Goal: Task Accomplishment & Management: Complete application form

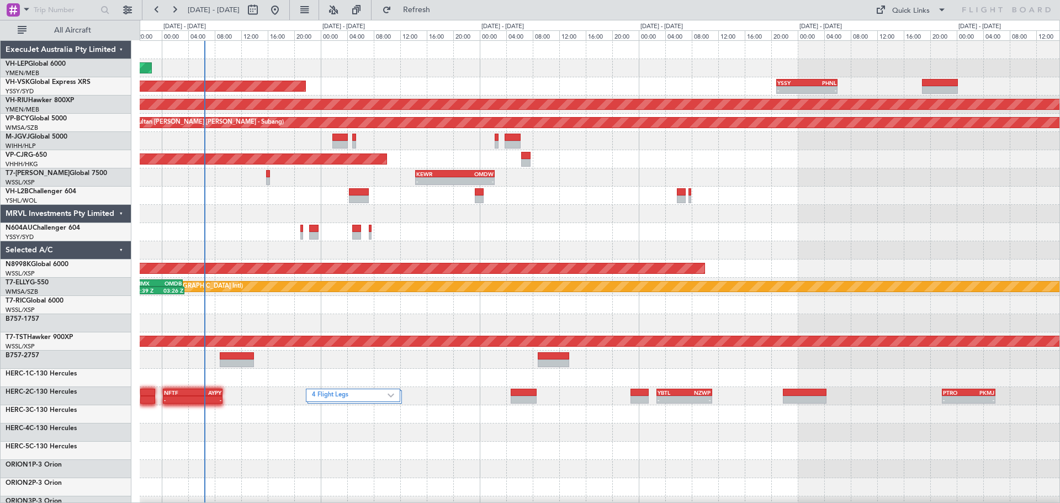
click at [907, 209] on div "Unplanned Maint Wichita (Wichita Mid-continent) Unplanned Maint Sydney ([PERSON…" at bounding box center [599, 341] width 919 height 601
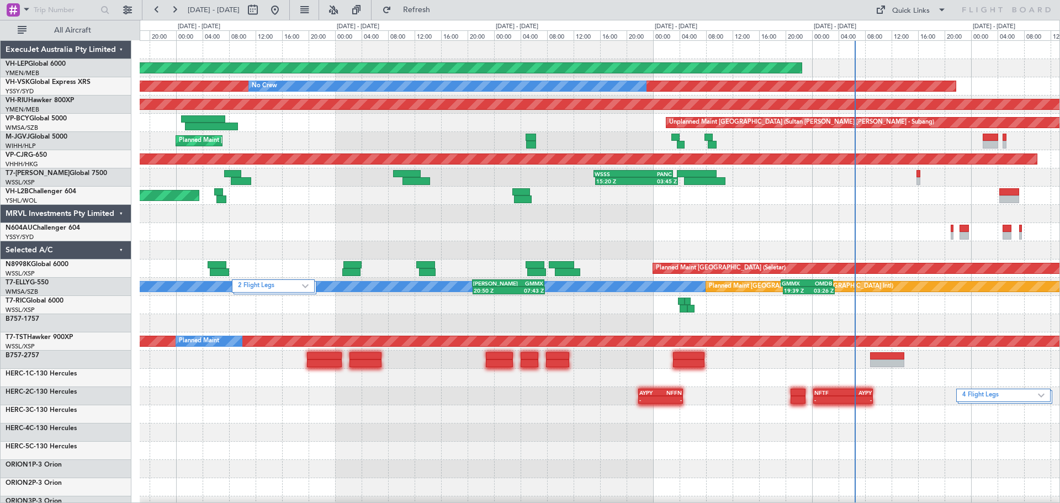
click at [767, 235] on div at bounding box center [599, 232] width 919 height 18
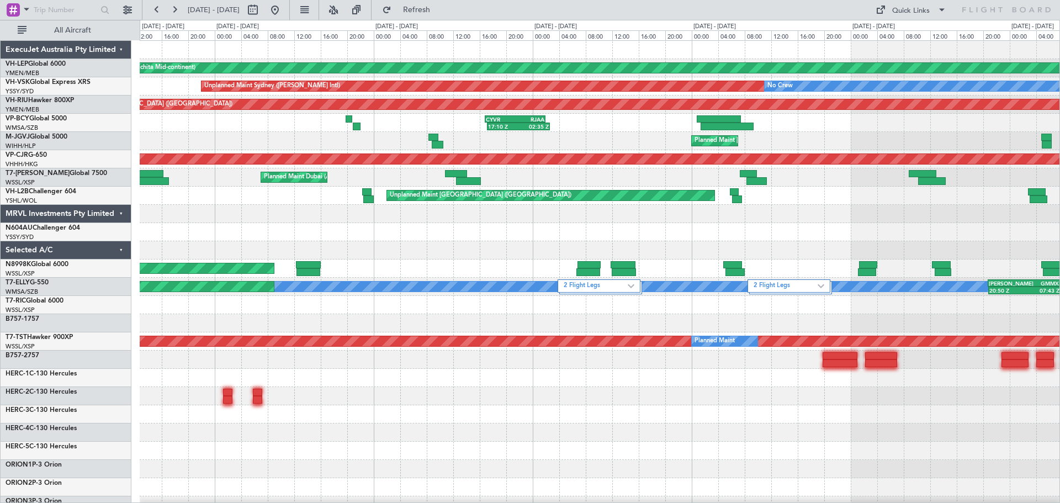
click at [678, 253] on div at bounding box center [599, 250] width 919 height 18
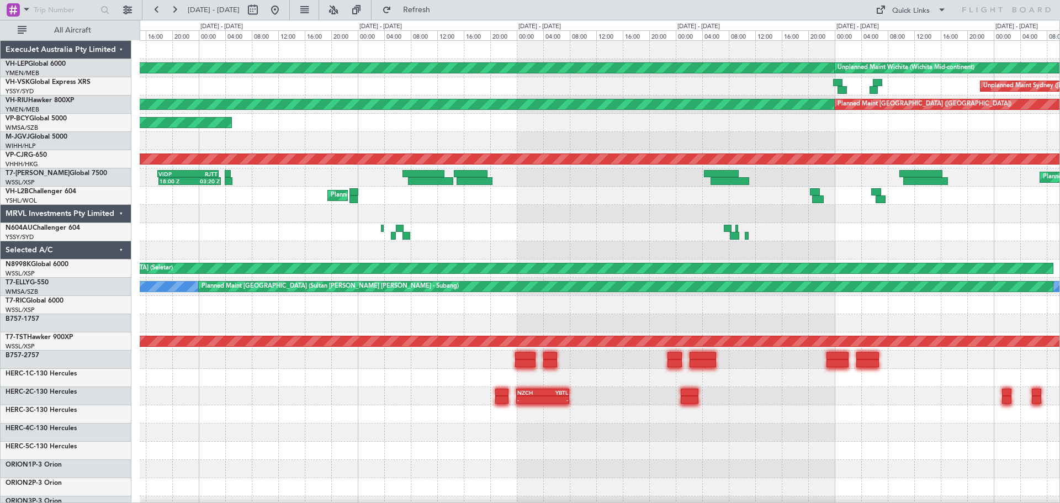
click at [763, 257] on div at bounding box center [599, 250] width 919 height 18
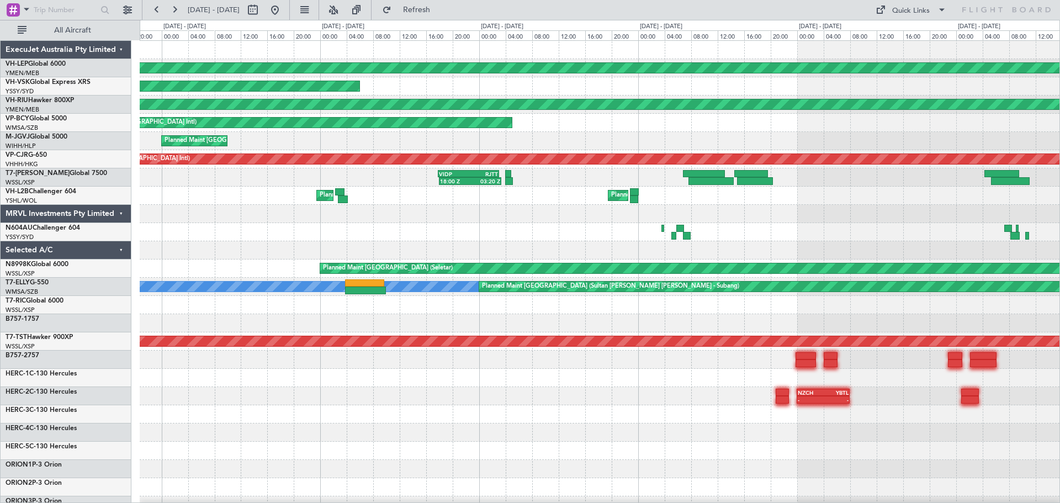
click at [751, 257] on div at bounding box center [599, 250] width 919 height 18
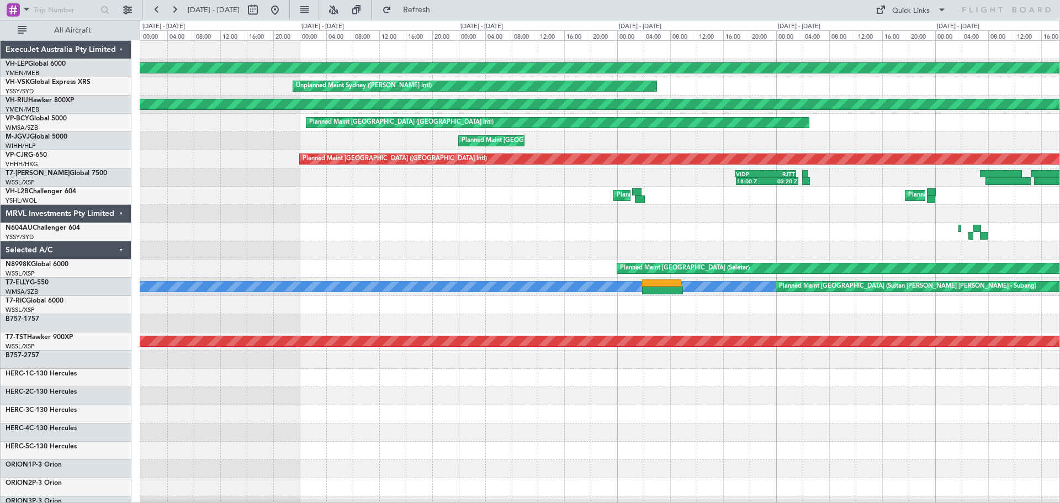
click at [724, 242] on div "Unplanned Maint Wichita (Wichita Mid-continent) Unplanned Maint Sydney ([PERSON…" at bounding box center [599, 341] width 919 height 601
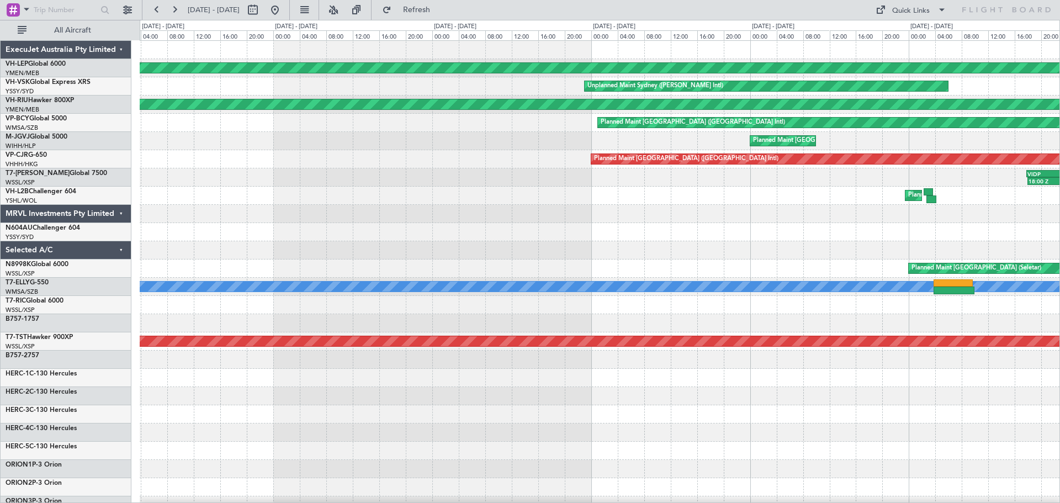
click at [807, 238] on div at bounding box center [599, 232] width 919 height 18
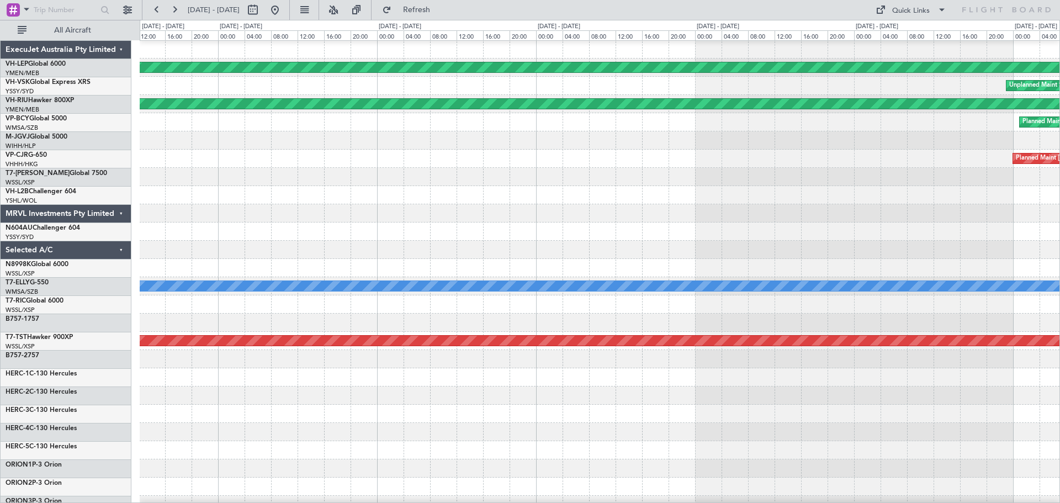
click at [776, 237] on div at bounding box center [599, 231] width 919 height 18
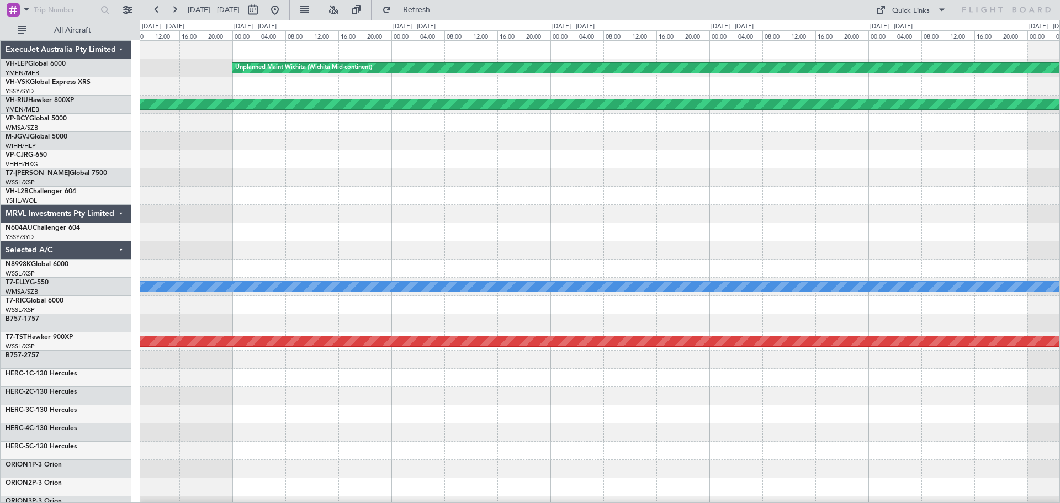
click at [710, 232] on div at bounding box center [599, 232] width 919 height 18
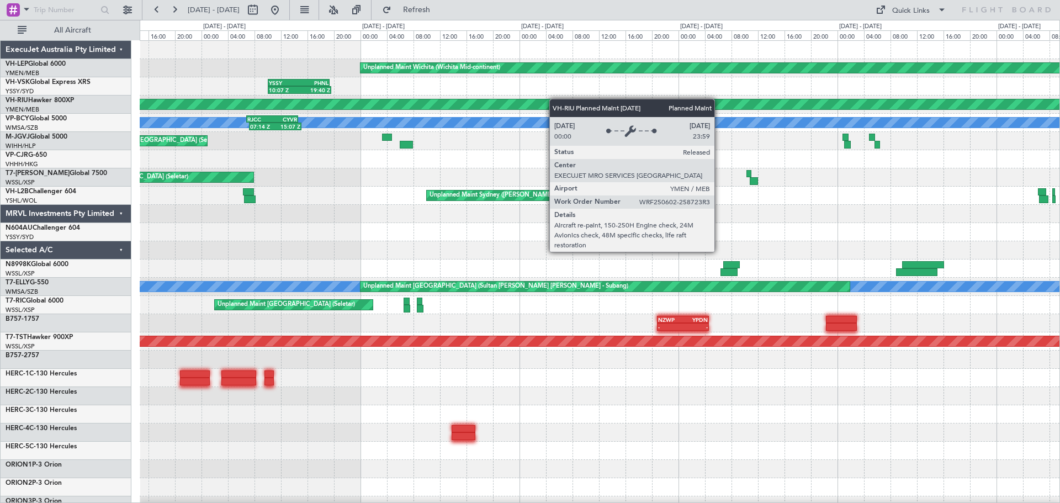
click at [408, 105] on div "Unplanned Maint Wichita (Wichita Mid-continent) 10:07 Z 19:40 Z YSSY 10:05 Z PH…" at bounding box center [599, 341] width 919 height 601
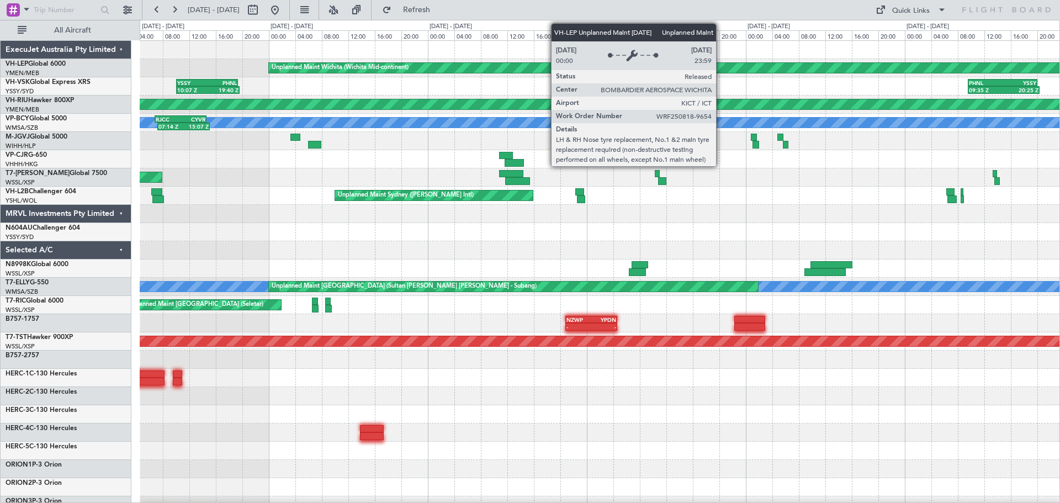
click at [317, 104] on div "Unplanned Maint Wichita (Wichita Mid-continent) 10:07 Z 19:40 Z YSSY 10:05 Z PH…" at bounding box center [599, 341] width 919 height 601
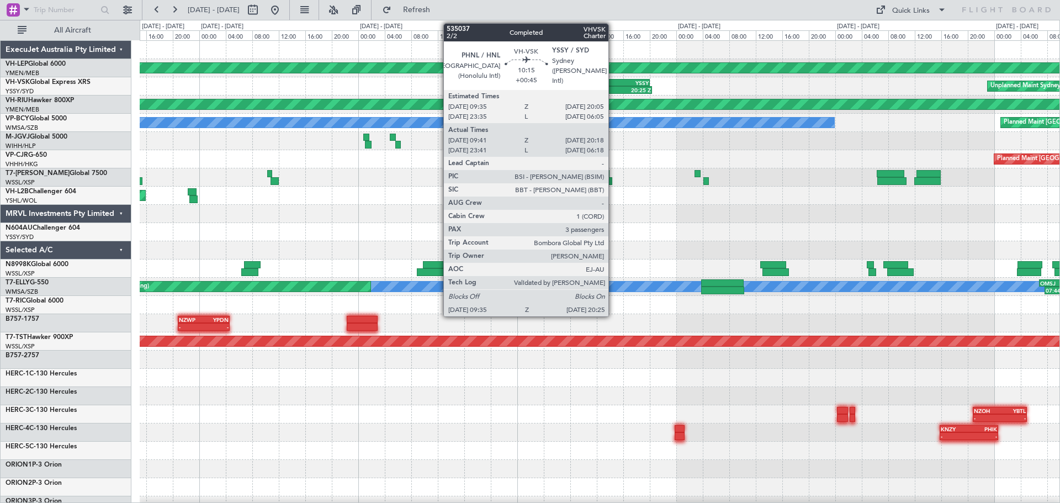
click at [613, 79] on div "PHNL" at bounding box center [598, 82] width 34 height 7
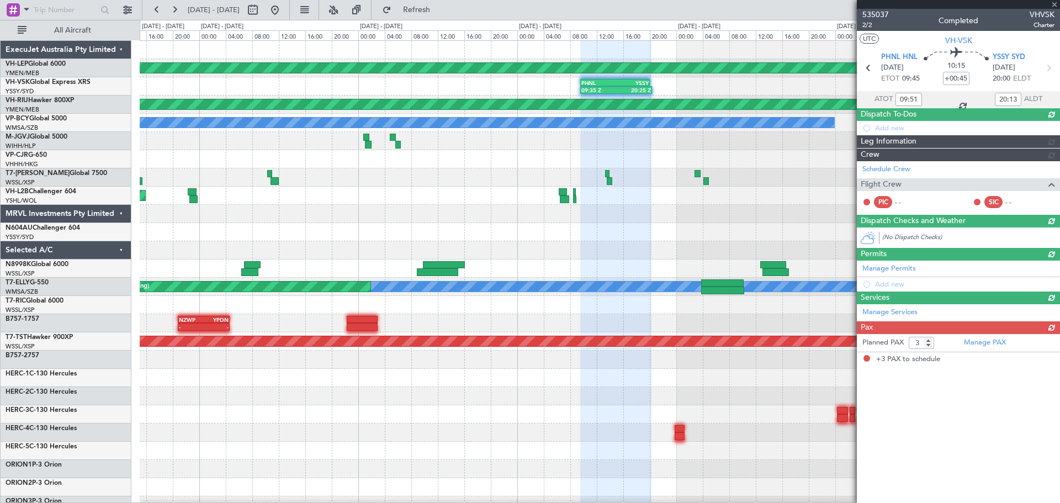
type input "23:51"
type input "06:13"
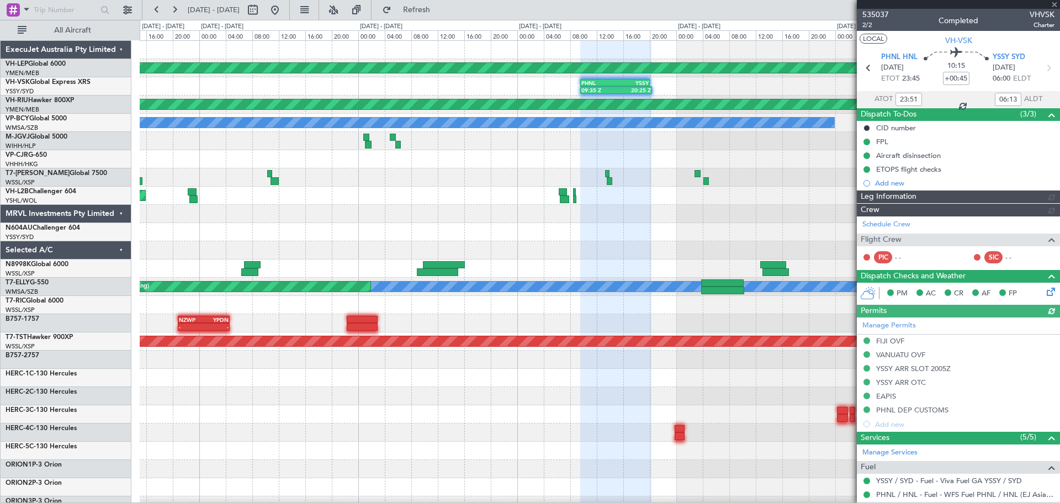
type input "[PERSON_NAME] (LEU)"
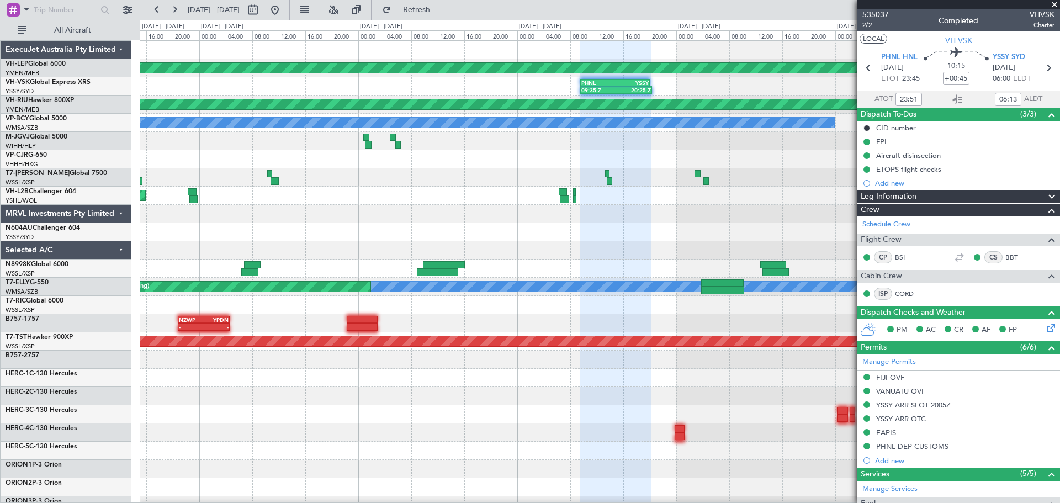
type input "09:51"
type input "20:13"
type input "[PERSON_NAME] (LEU)"
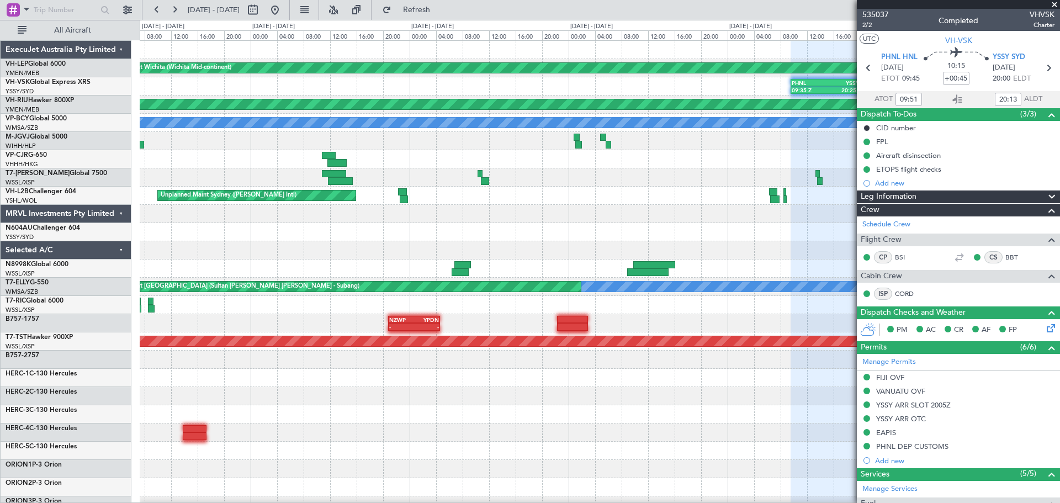
click at [638, 191] on div "Unplanned Maint Wichita (Wichita Mid-continent) 09:35 Z 20:25 Z PHNL 09:35 Z YS…" at bounding box center [599, 341] width 919 height 601
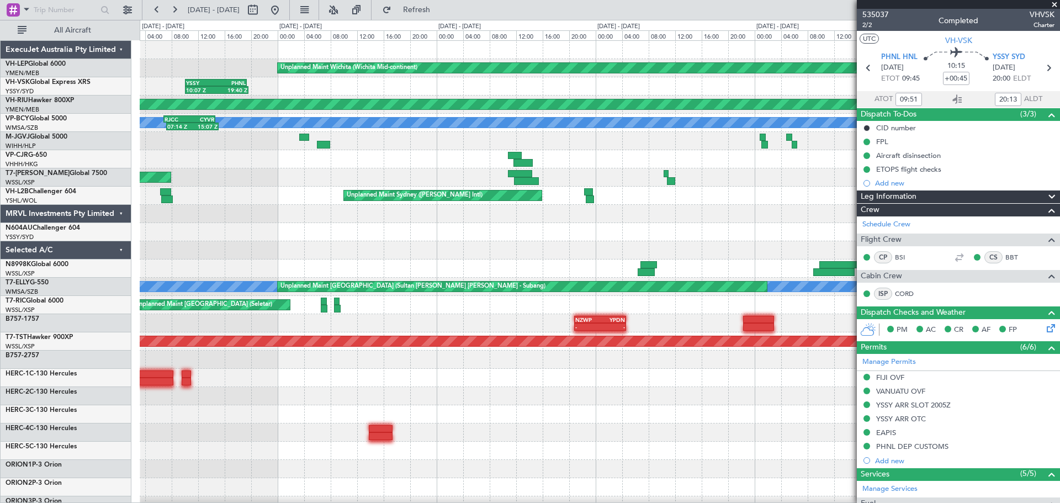
click at [567, 204] on div "Unplanned Maint Sydney ([PERSON_NAME] Intl)" at bounding box center [599, 196] width 919 height 18
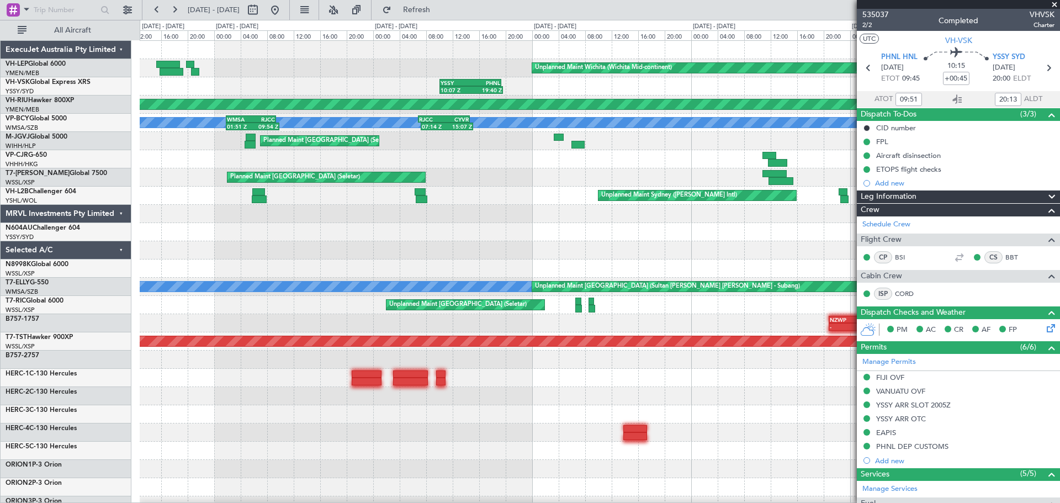
click at [599, 222] on div "Unplanned Maint Wichita (Wichita Mid-continent) 10:07 Z 19:40 Z YSSY 10:05 Z PH…" at bounding box center [599, 341] width 919 height 601
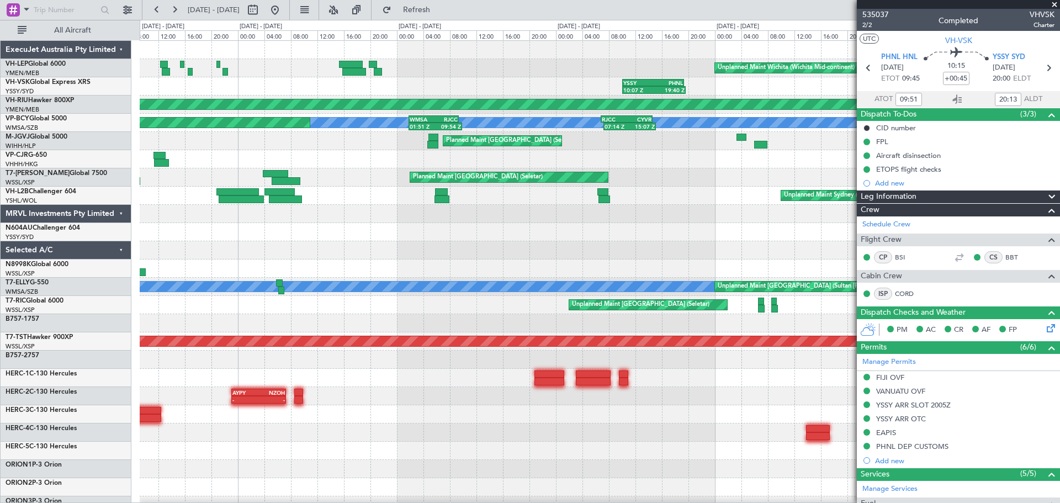
click at [107, 173] on div "Unplanned Maint Wichita (Wichita Mid-continent) 10:07 Z 19:40 Z YSSY 10:05 Z PH…" at bounding box center [530, 261] width 1060 height 483
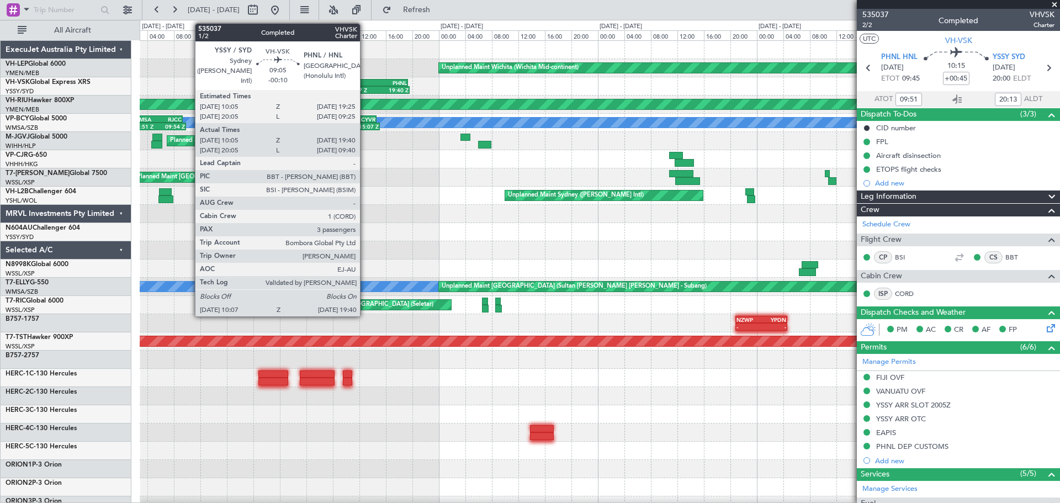
click at [365, 83] on div "YSSY" at bounding box center [362, 82] width 30 height 7
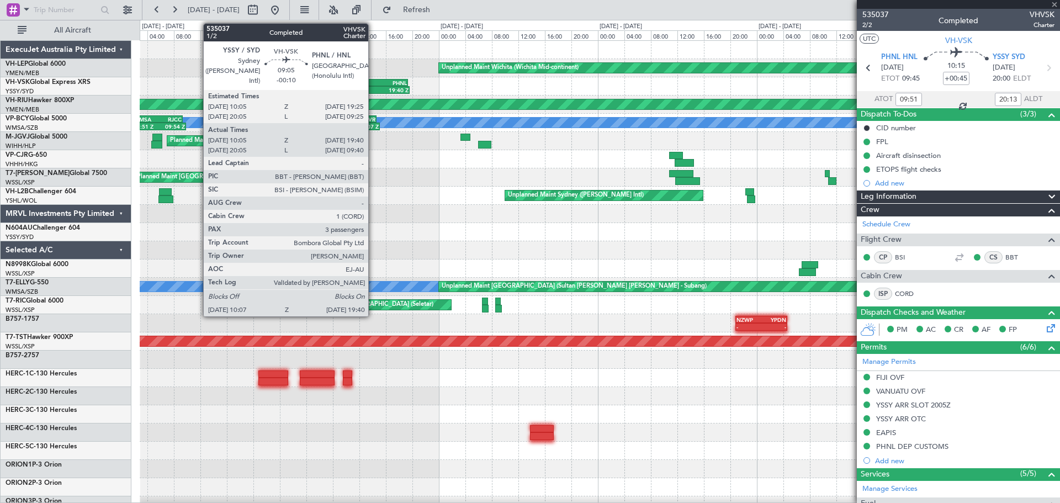
type input "-00:10"
type input "10:15"
type input "19:35"
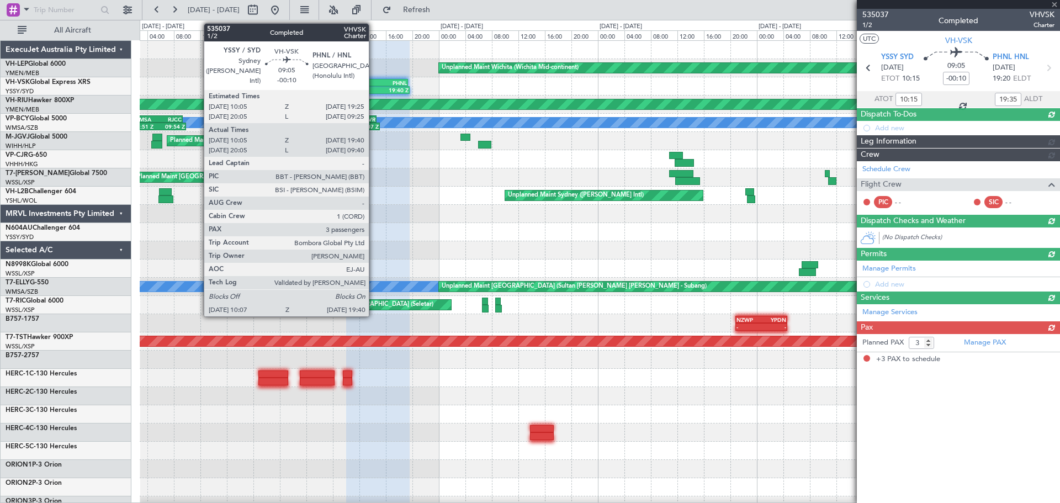
click at [374, 79] on div "YSSY 10:05 Z PHNL 19:25 Z" at bounding box center [377, 83] width 62 height 8
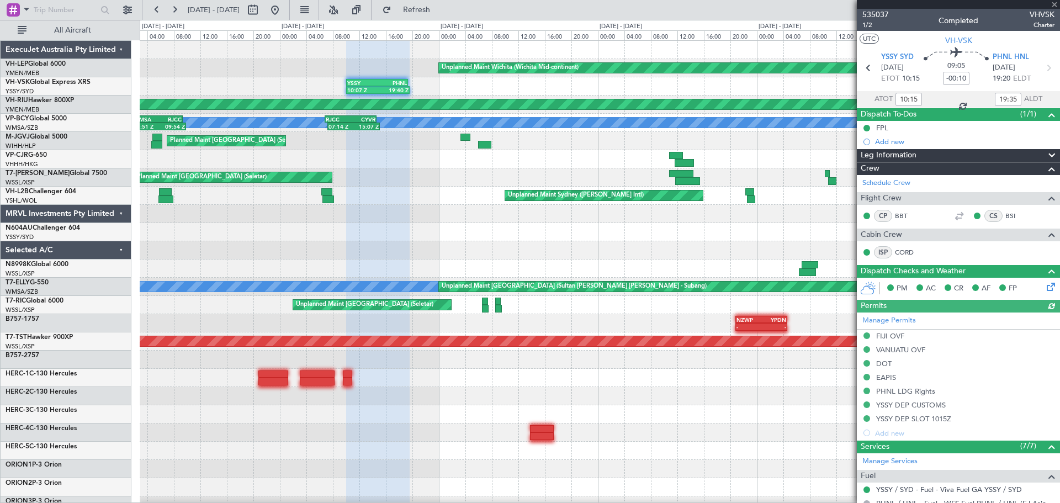
type input "20:15"
type input "09:35"
type input "10:15"
type input "19:35"
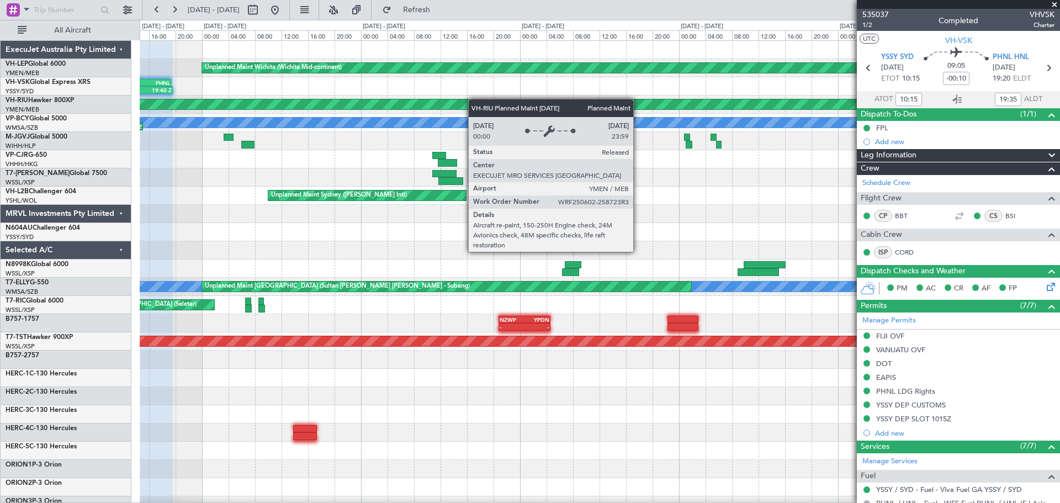
click at [279, 101] on div "Unplanned Maint Wichita (Wichita Mid-continent) 10:07 Z 19:40 Z YSSY 10:05 Z PH…" at bounding box center [599, 341] width 919 height 601
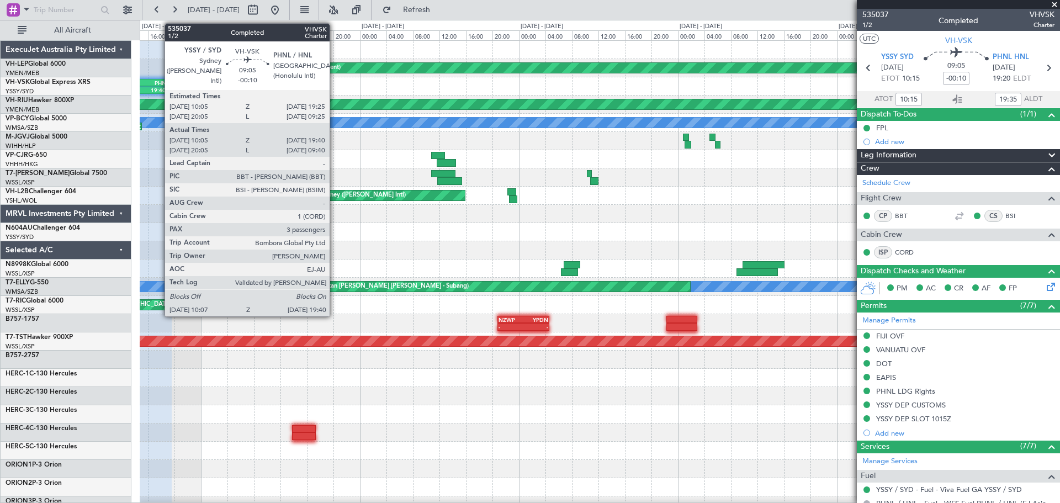
click at [159, 83] on div "PHNL" at bounding box center [154, 82] width 30 height 7
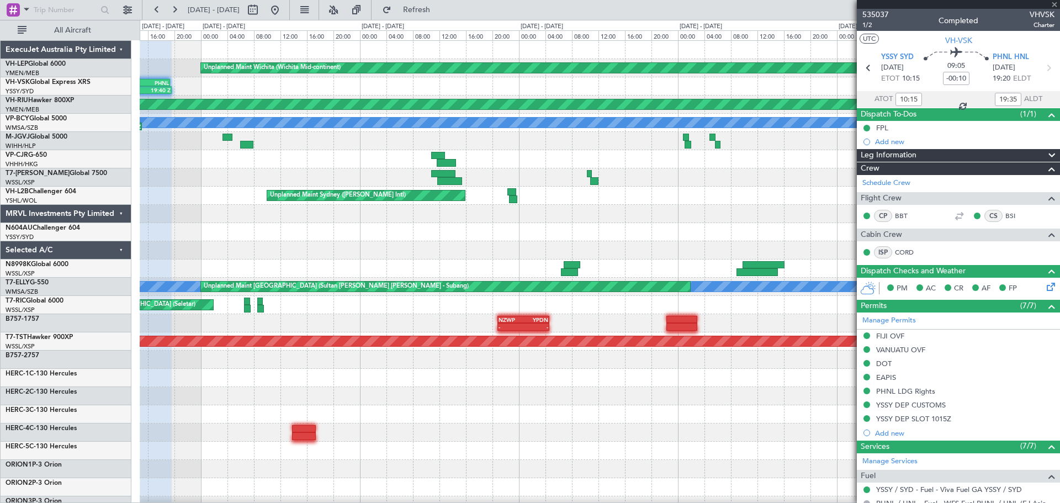
type input "20:15"
type input "09:35"
type input "10:15"
type input "19:35"
type input "20:15"
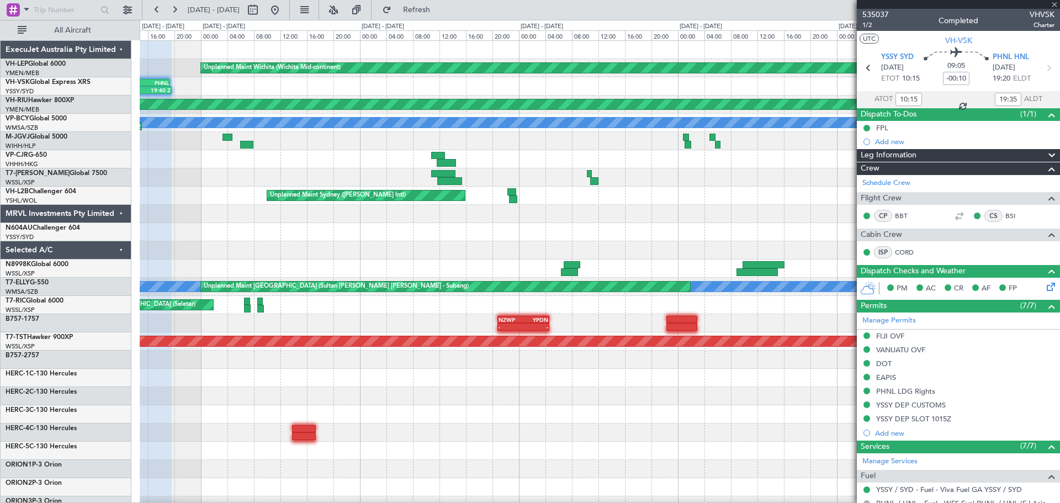
type input "09:35"
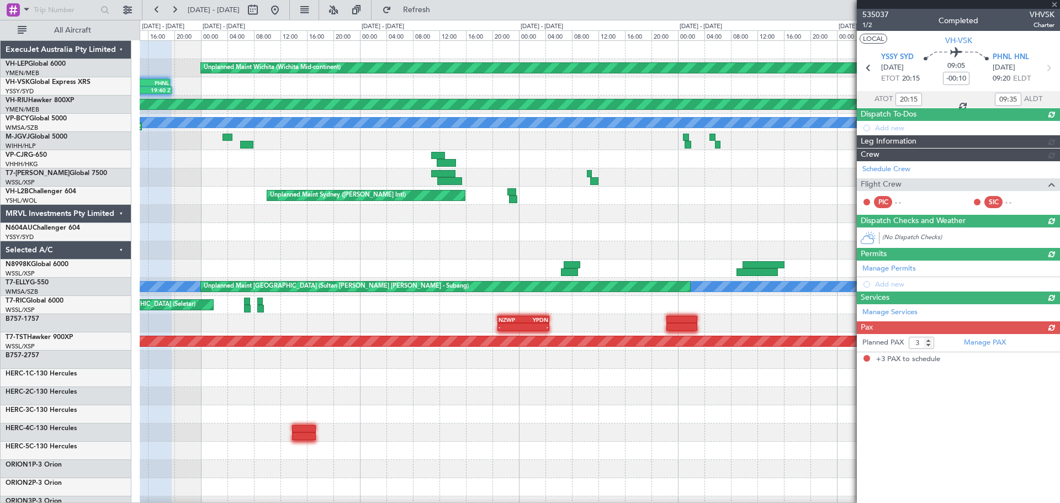
type input "10:15"
type input "19:35"
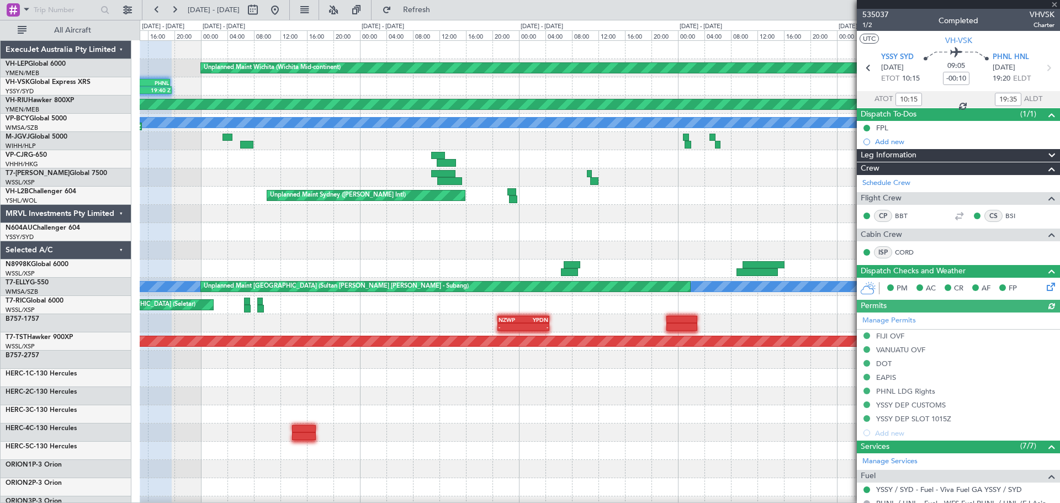
click at [344, 102] on div "Unplanned Maint Wichita (Wichita Mid-continent) 10:07 Z 19:40 Z YSSY 10:05 Z PH…" at bounding box center [599, 341] width 919 height 601
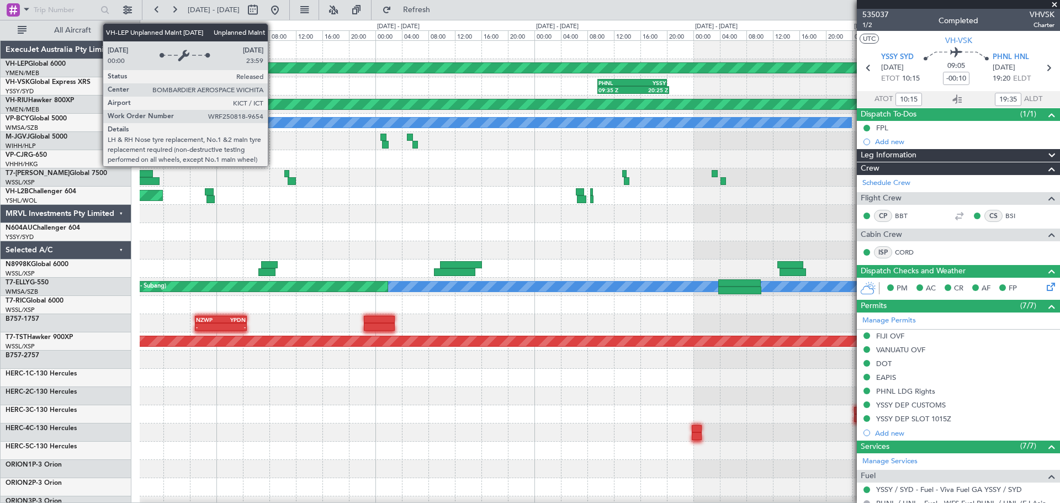
click at [411, 77] on div "Unplanned Maint Wichita (Wichita Mid-continent) 09:35 Z 20:25 Z PHNL 09:35 Z YS…" at bounding box center [599, 341] width 919 height 601
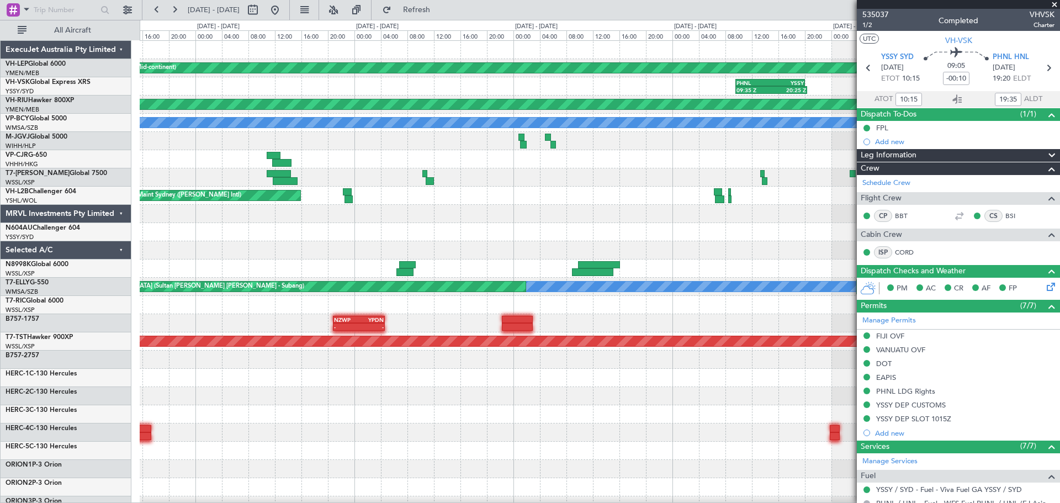
click at [350, 87] on div "Unplanned Maint Wichita (Wichita Mid-continent) 09:35 Z 20:25 Z PHNL 09:35 Z YS…" at bounding box center [530, 261] width 1060 height 483
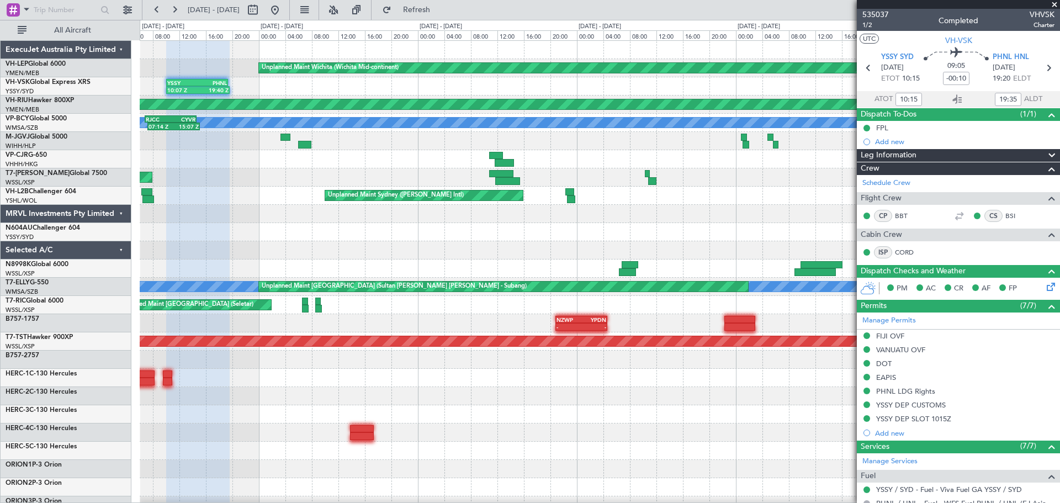
click at [539, 82] on div "09:35 Z 20:25 Z PHNL 09:35 Z YSSY 20:05 Z 10:07 Z 19:40 Z YSSY 10:05 Z PHNL 19:…" at bounding box center [599, 86] width 919 height 18
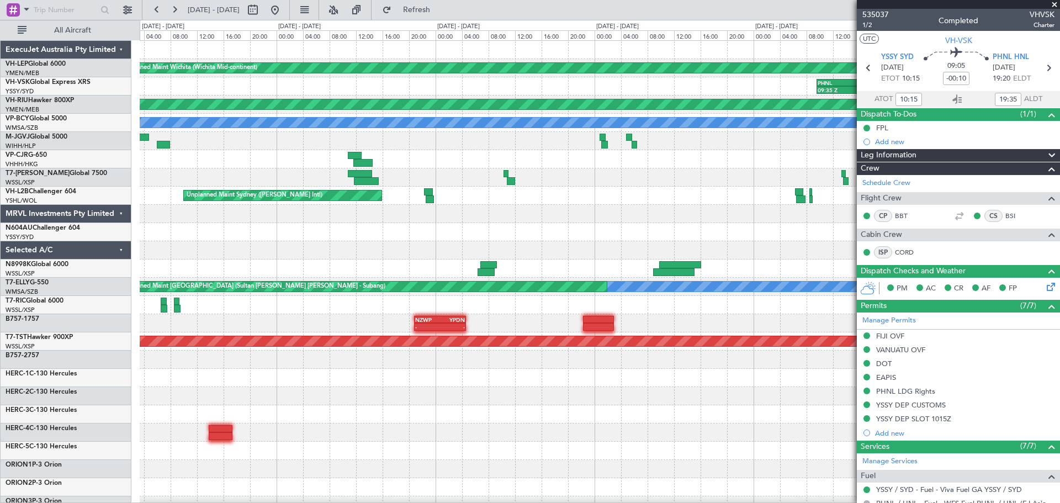
click at [488, 97] on div "Unplanned Maint Wichita (Wichita Mid-continent) 09:35 Z 20:25 Z PHNL 09:35 Z YS…" at bounding box center [599, 341] width 919 height 601
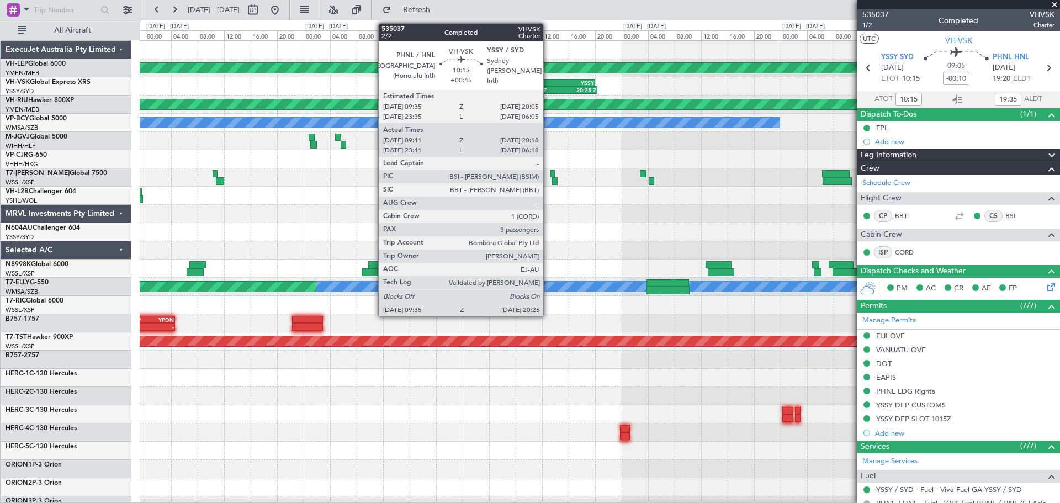
click at [548, 81] on div "PHNL" at bounding box center [543, 82] width 34 height 7
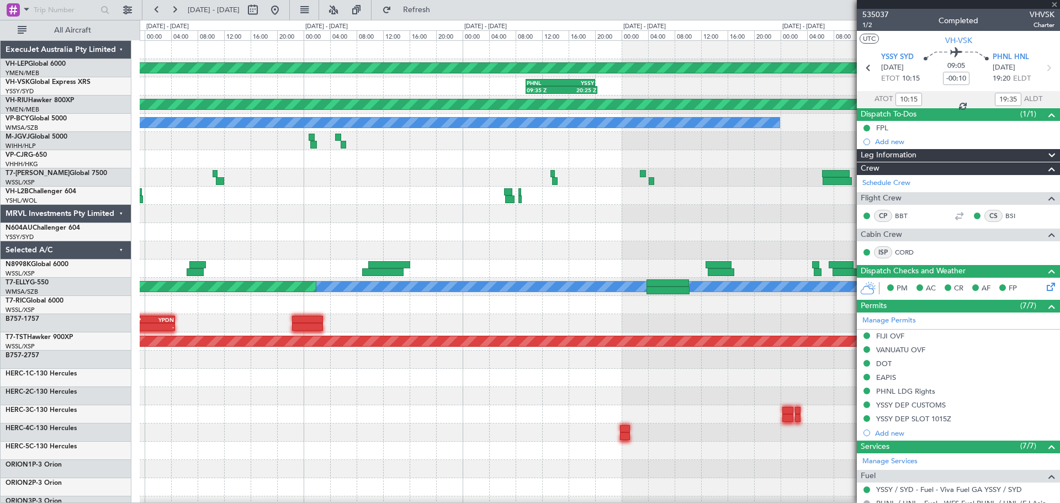
type input "20:15"
type input "09:35"
type input "+00:45"
type input "23:51"
type input "06:13"
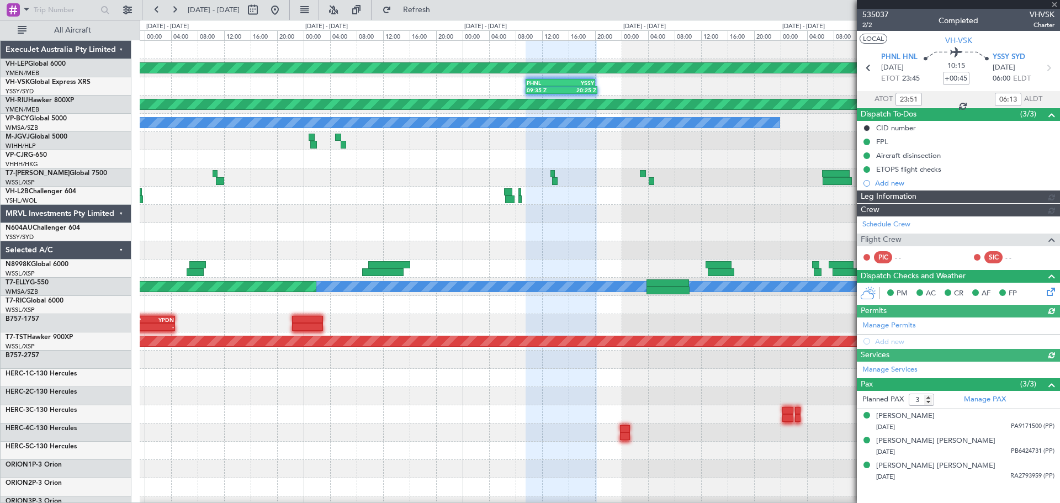
type input "[PERSON_NAME] (LEU)"
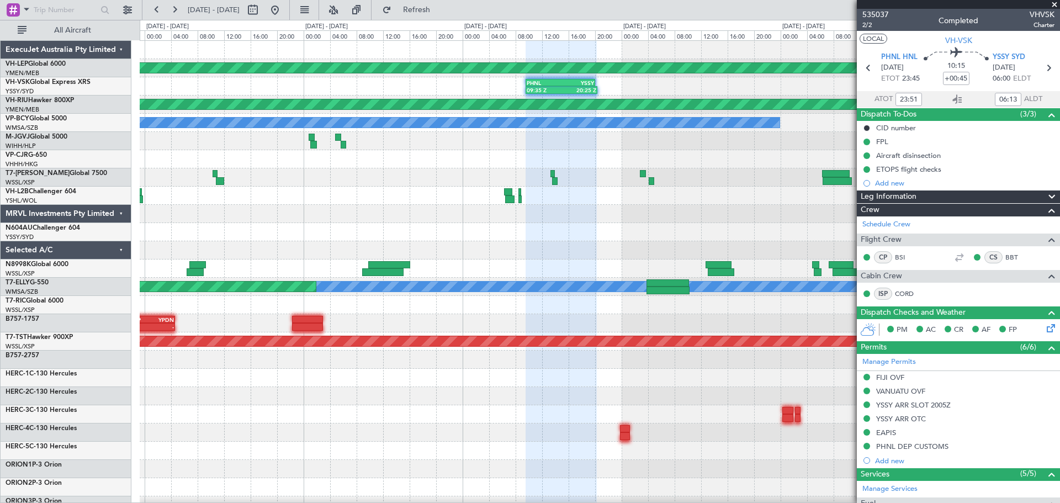
type input "09:51"
type input "20:13"
type input "[PERSON_NAME] (LEU)"
